Goal: Information Seeking & Learning: Learn about a topic

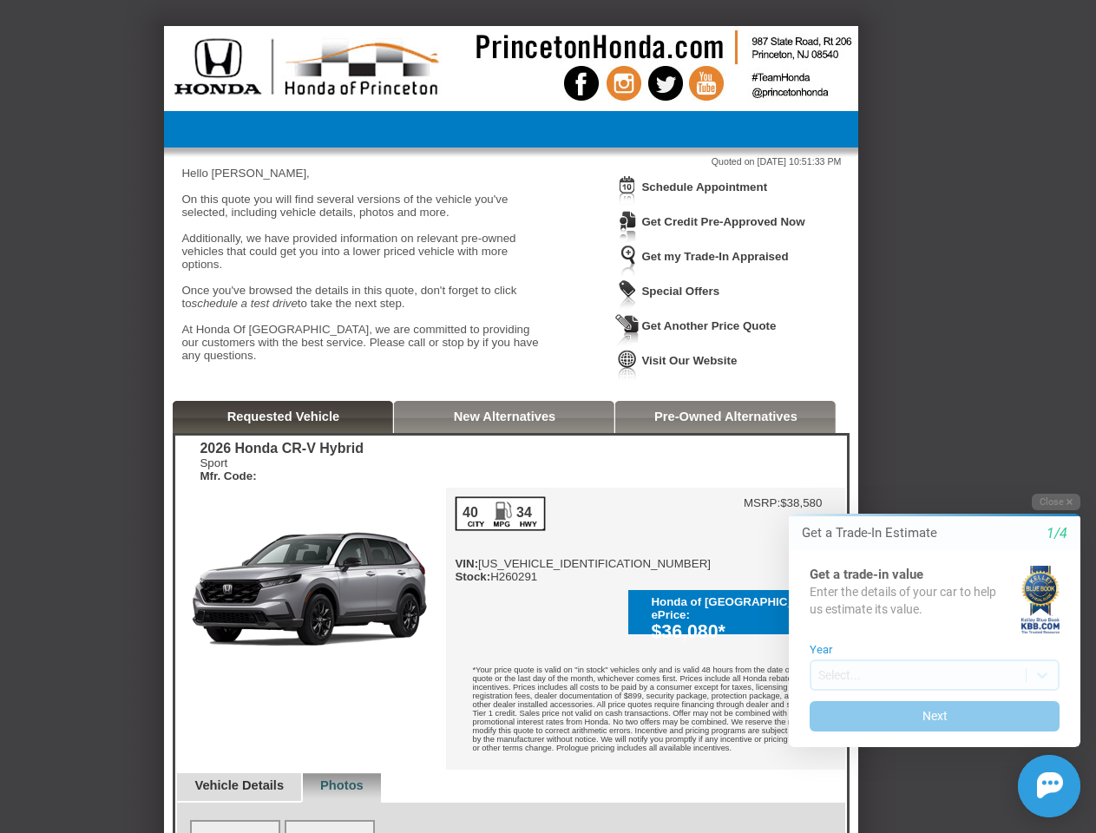
click at [627, 204] on img at bounding box center [627, 191] width 24 height 32
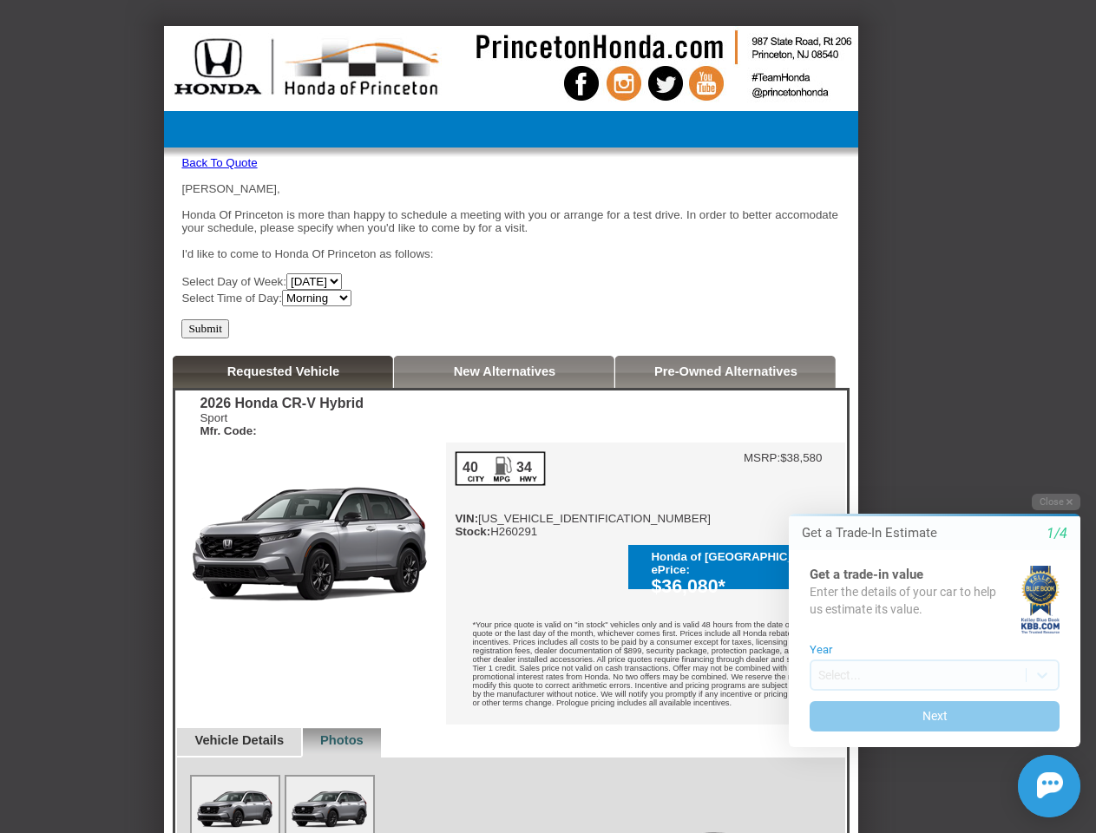
click at [714, 188] on div "[PERSON_NAME], Honda Of Princeton is more than happy to schedule a meeting with…" at bounding box center [510, 244] width 659 height 124
click at [284, 423] on div "Sport Mfr. Code:" at bounding box center [281, 424] width 163 height 26
click at [505, 423] on div "2026 Honda CR-V Hybrid Sport Mfr. Code: Reserve This Vehicle Please confirm tha…" at bounding box center [511, 723] width 672 height 666
click at [725, 423] on div "2026 Honda CR-V Hybrid Sport Mfr. Code: Reserve This Vehicle Please confirm tha…" at bounding box center [511, 723] width 672 height 666
click at [247, 777] on img at bounding box center [235, 809] width 87 height 65
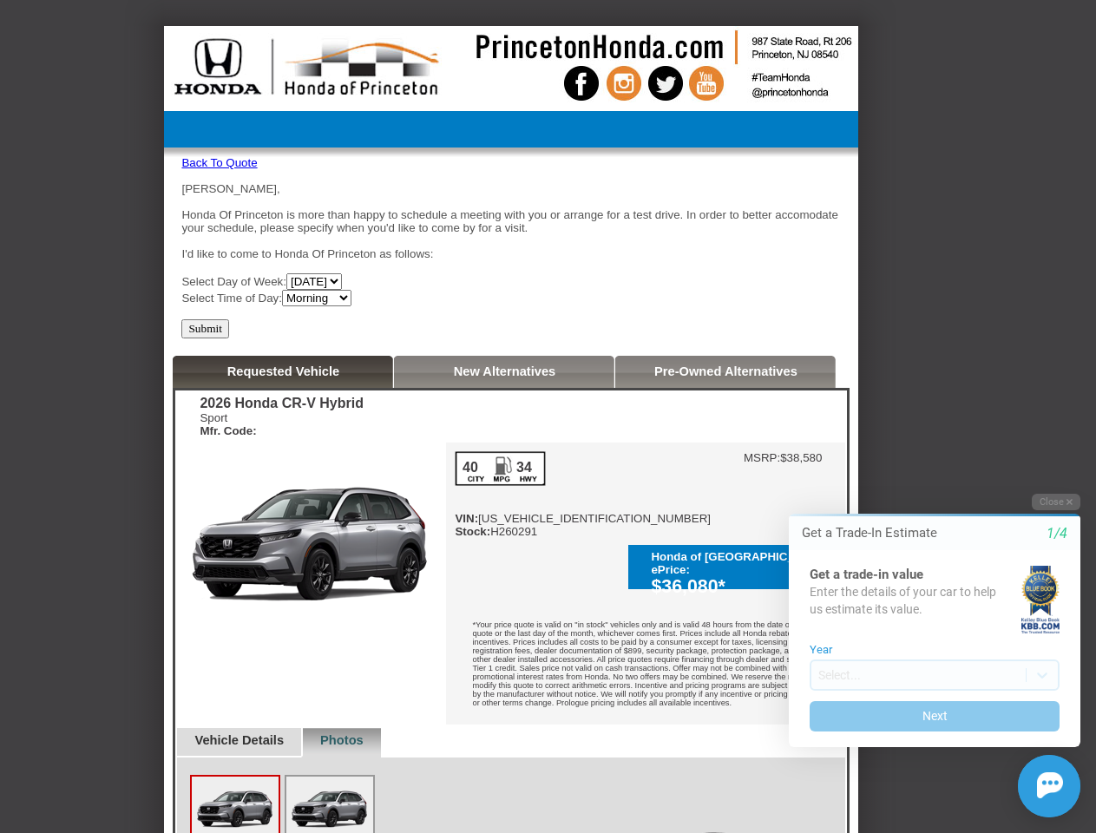
click at [361, 777] on img at bounding box center [329, 809] width 87 height 65
click at [235, 819] on img at bounding box center [235, 809] width 87 height 65
click at [330, 819] on img at bounding box center [329, 809] width 87 height 65
